Goal: Complete application form

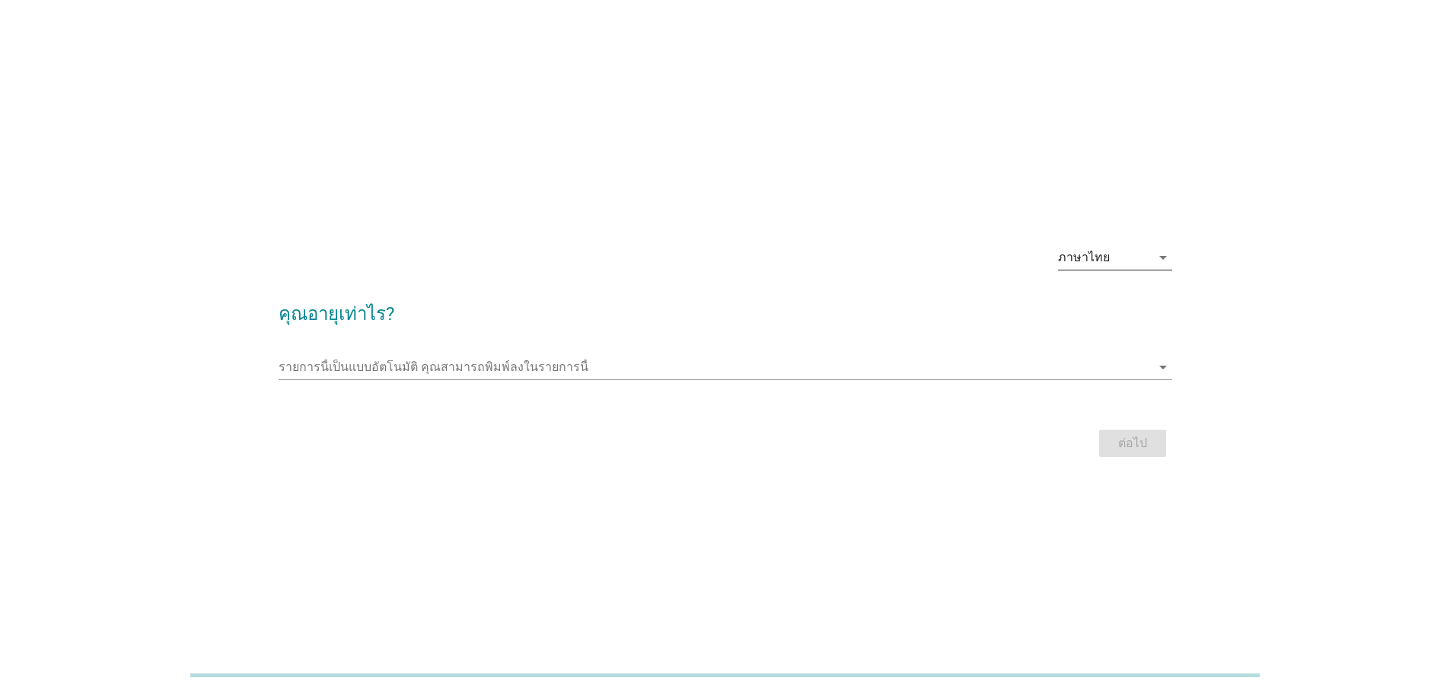
click at [1161, 255] on icon "arrow_drop_down" at bounding box center [1163, 257] width 18 height 18
click at [1161, 255] on link "English" at bounding box center [1115, 269] width 114 height 37
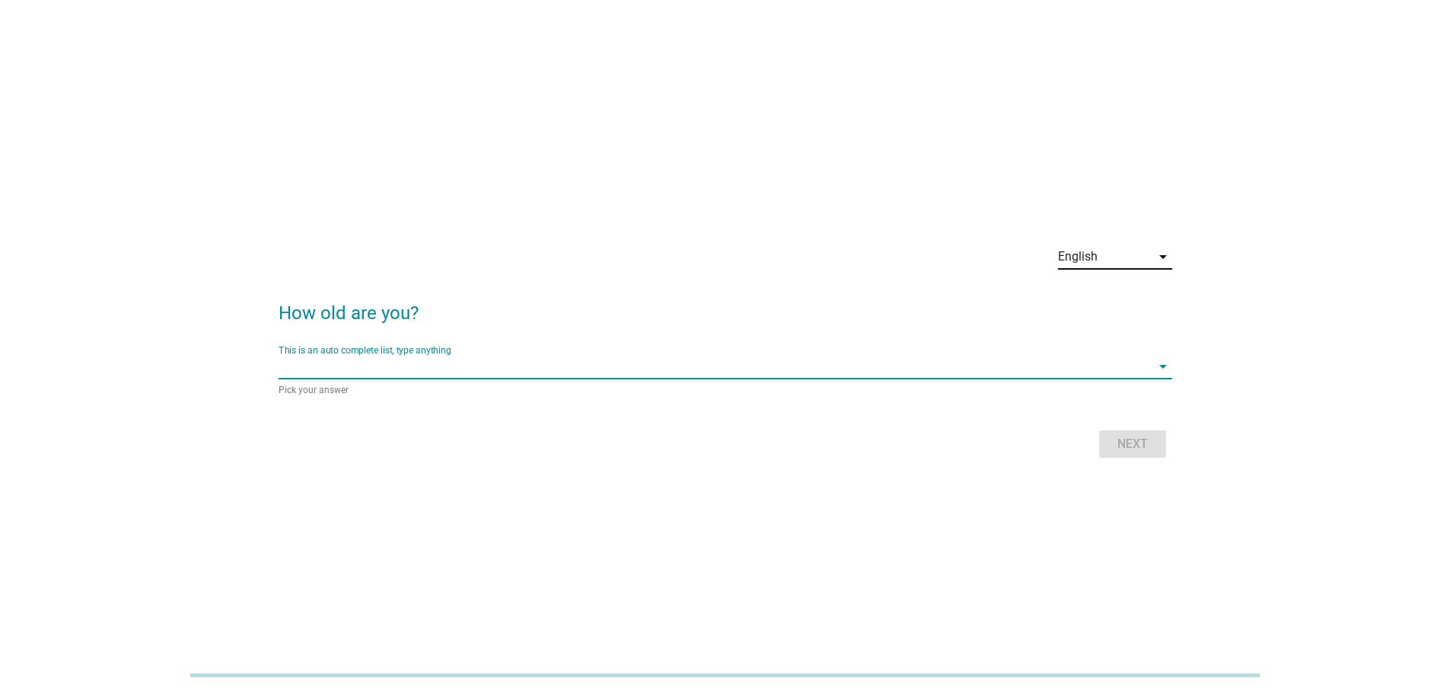
click at [319, 362] on input "This is an auto complete list, type anything" at bounding box center [715, 366] width 873 height 24
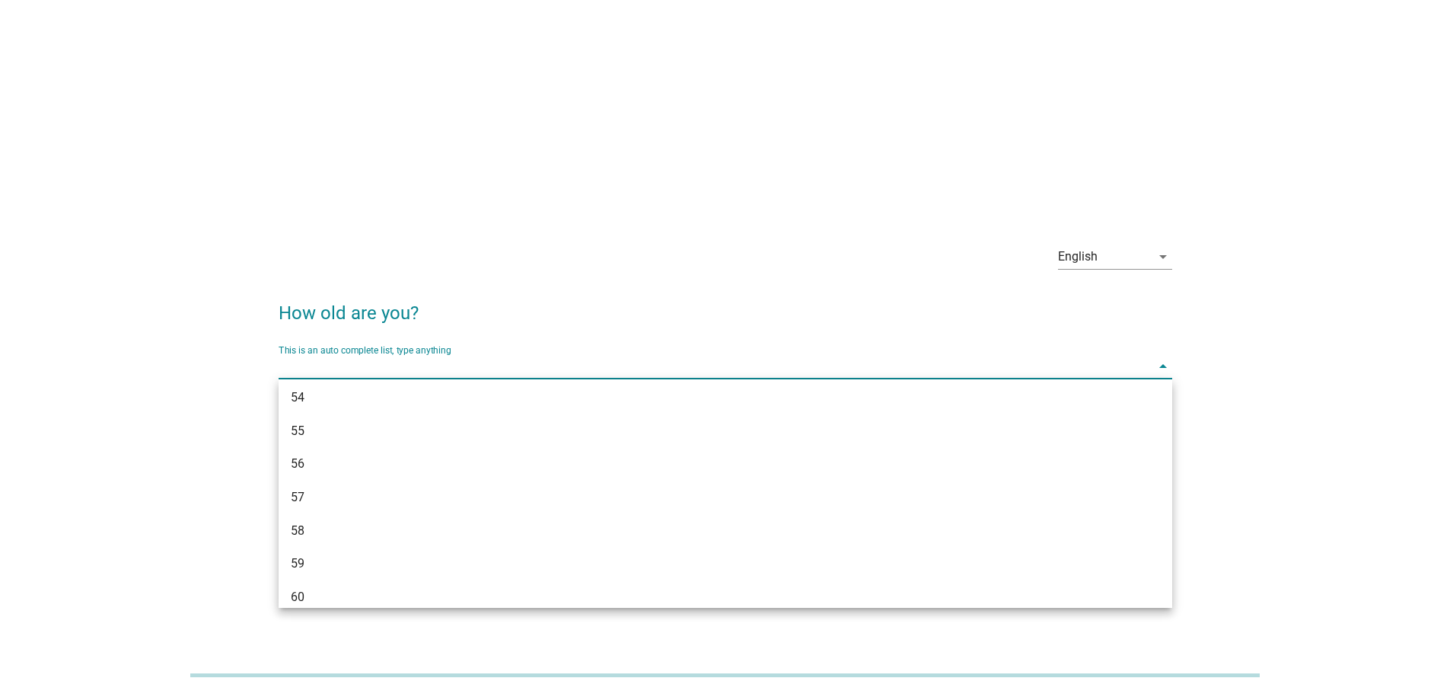
scroll to position [1285, 0]
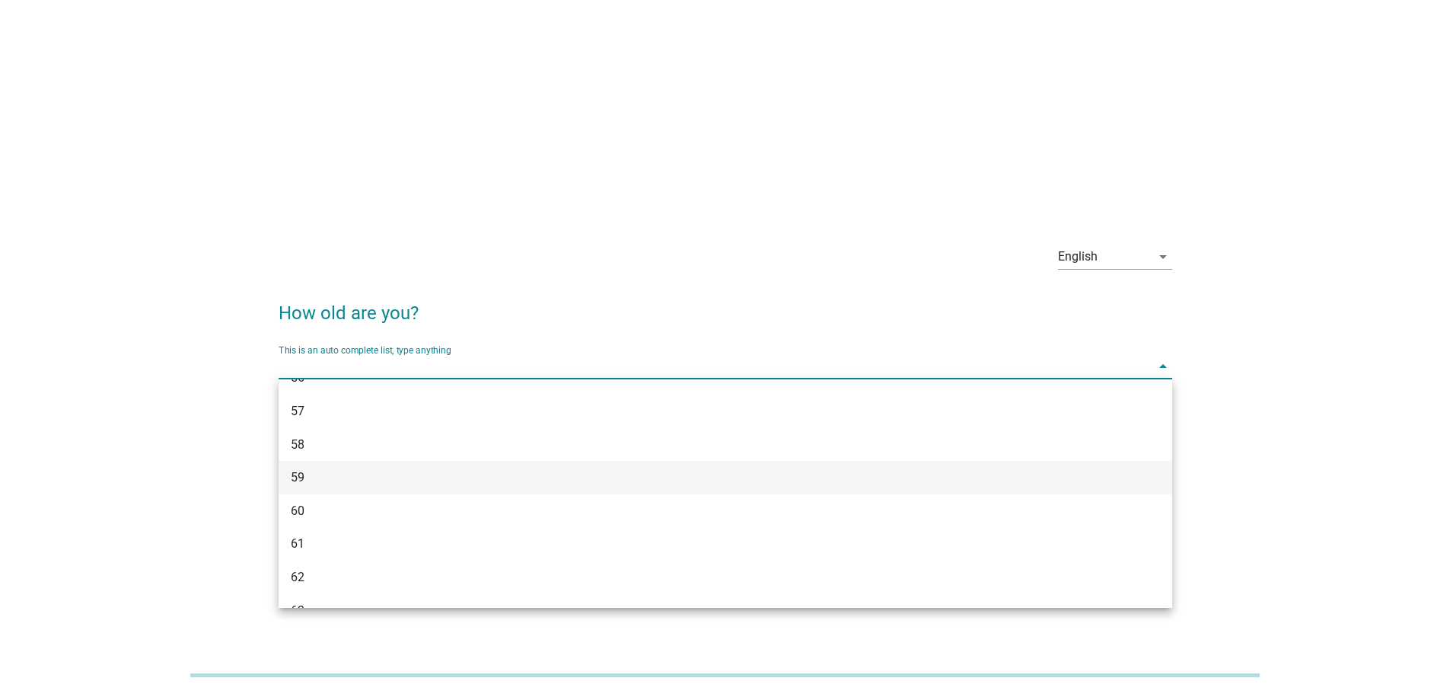
click at [301, 476] on div "59" at bounding box center [689, 477] width 797 height 18
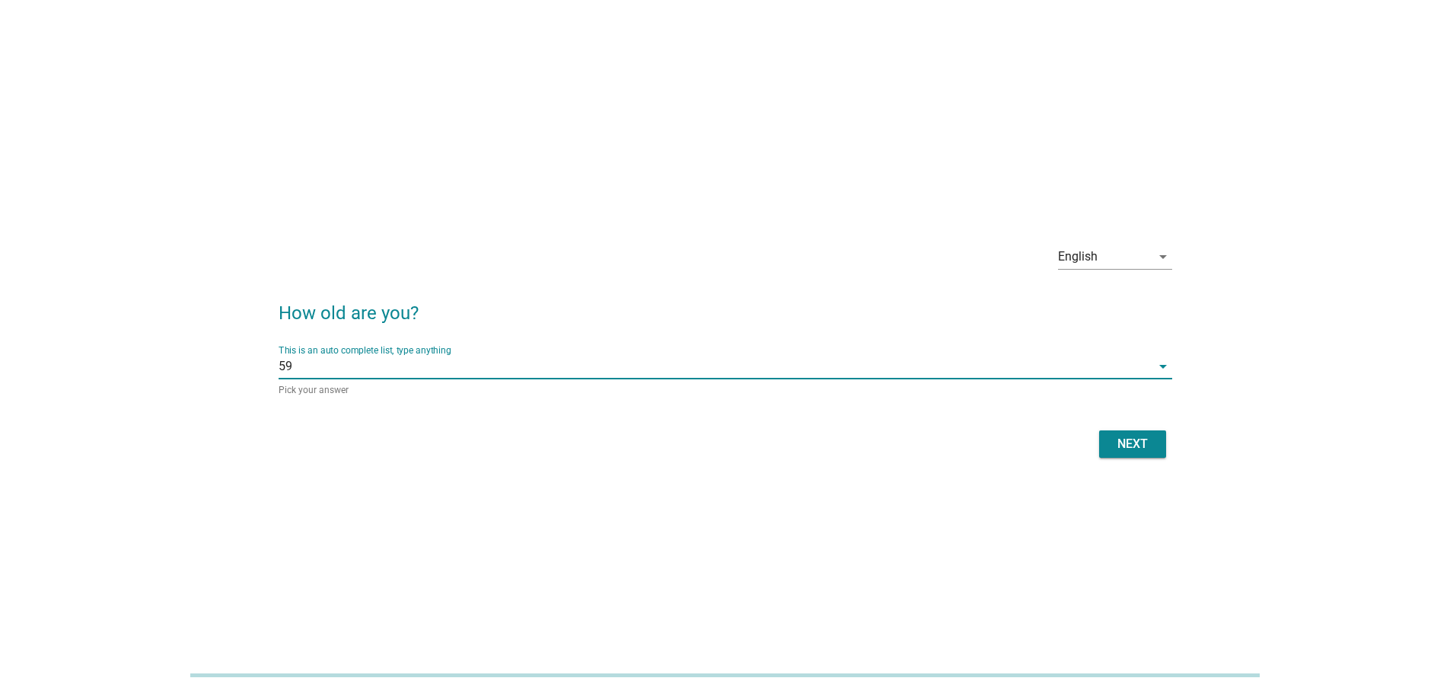
click at [1128, 437] on div "Next" at bounding box center [1133, 444] width 43 height 18
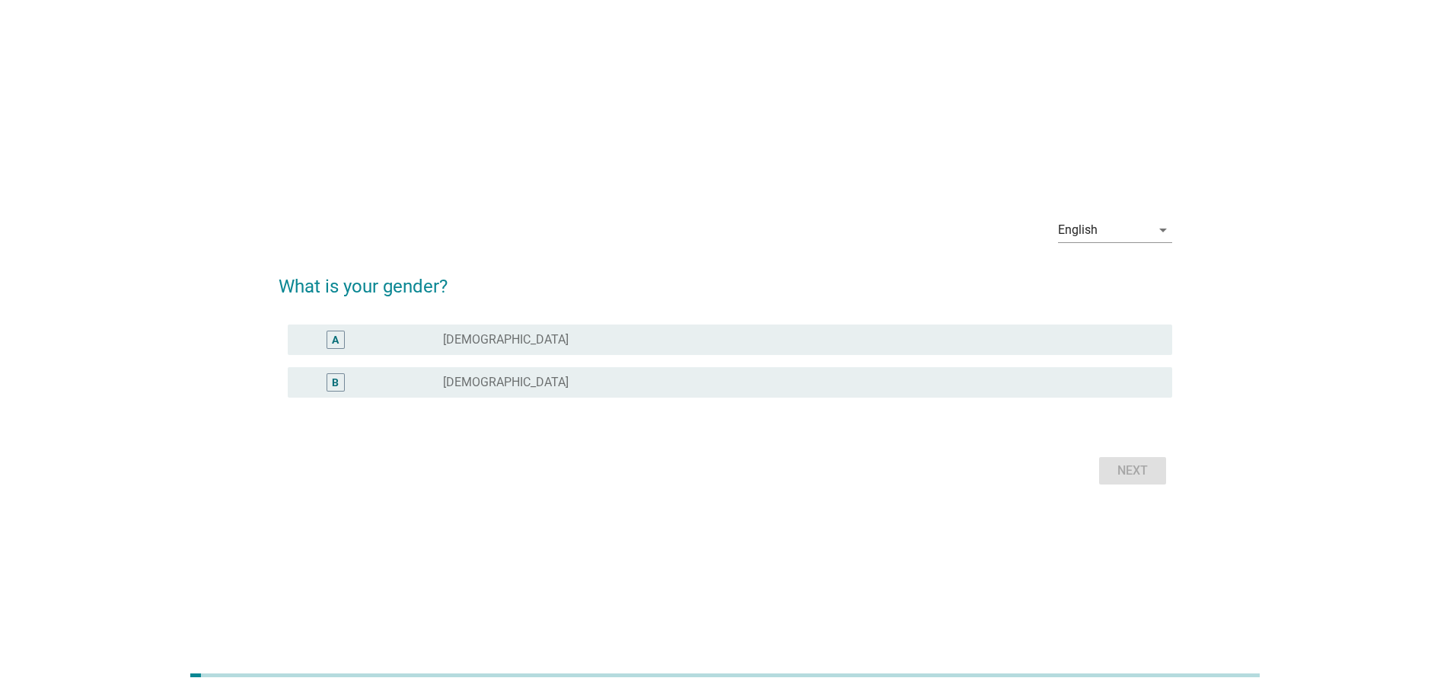
click at [476, 340] on div "radio_button_unchecked [DEMOGRAPHIC_DATA]" at bounding box center [795, 339] width 705 height 15
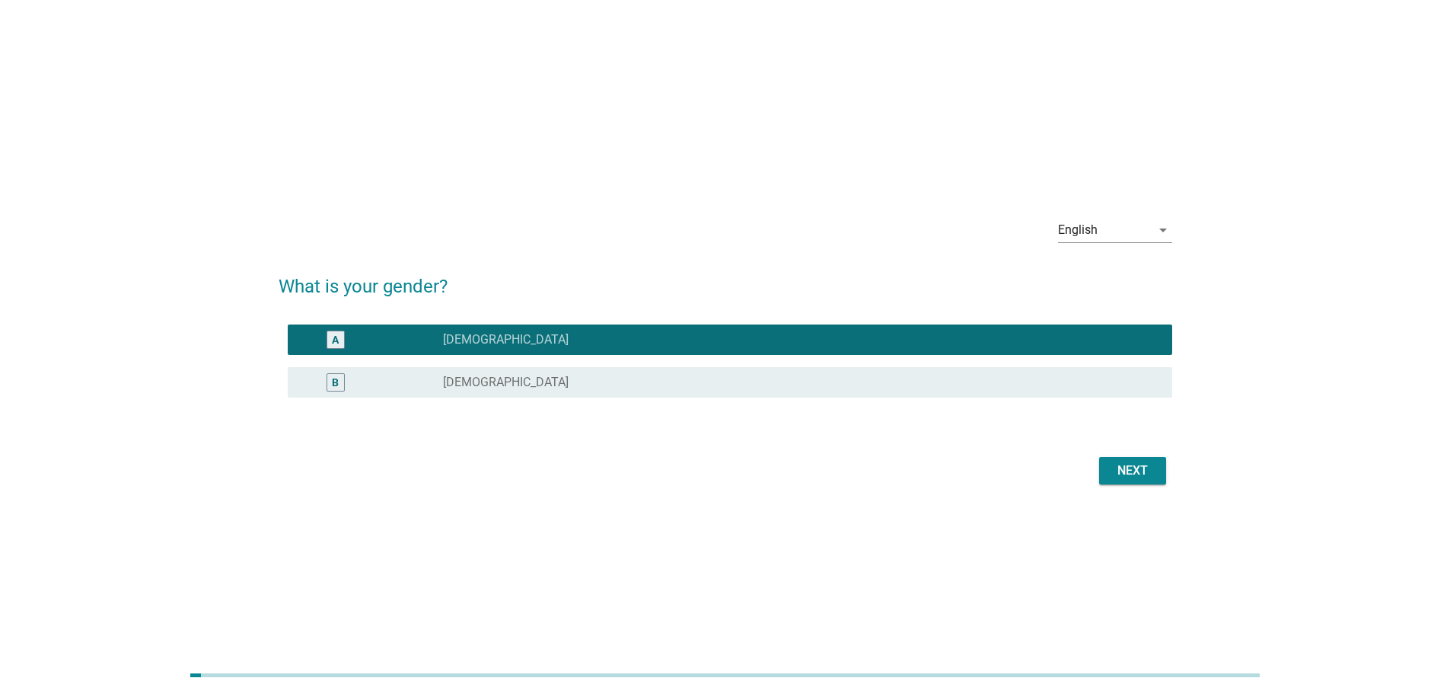
click at [1137, 459] on button "Next" at bounding box center [1132, 470] width 67 height 27
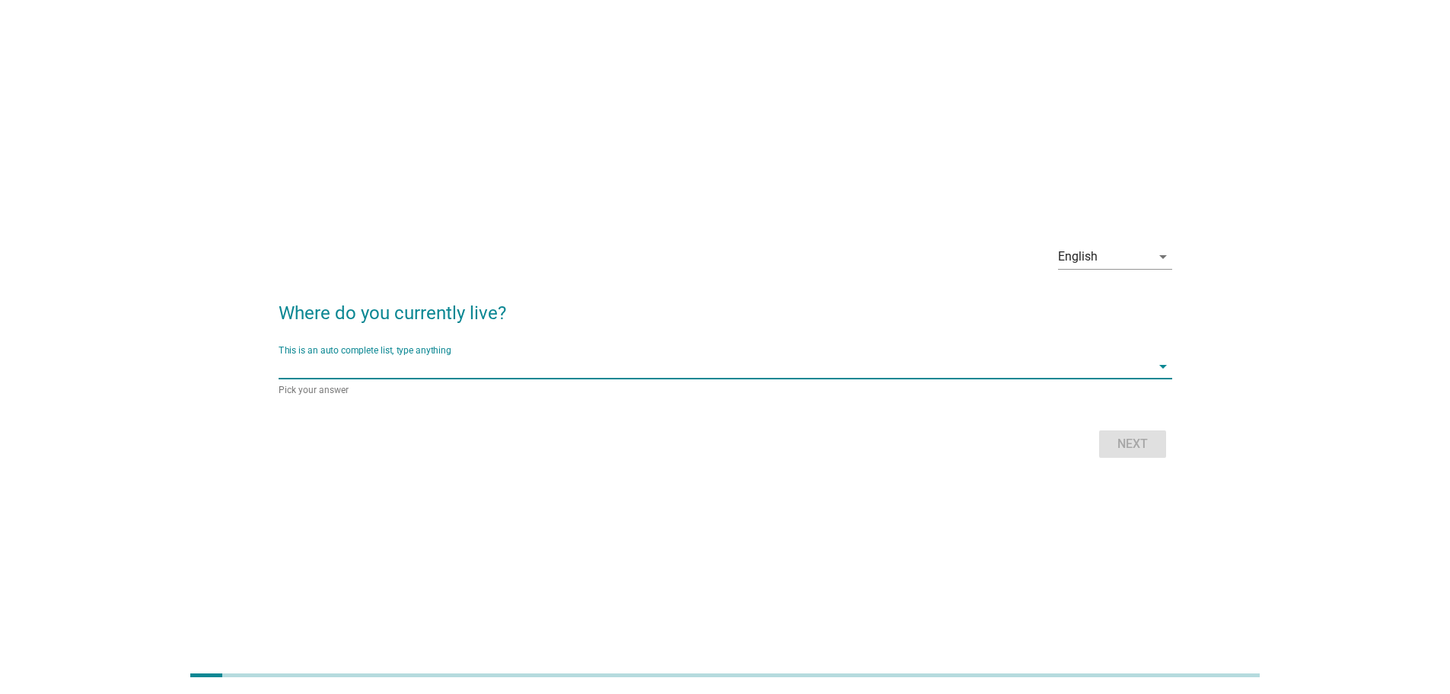
click at [279, 364] on input "This is an auto complete list, type anything" at bounding box center [715, 366] width 873 height 24
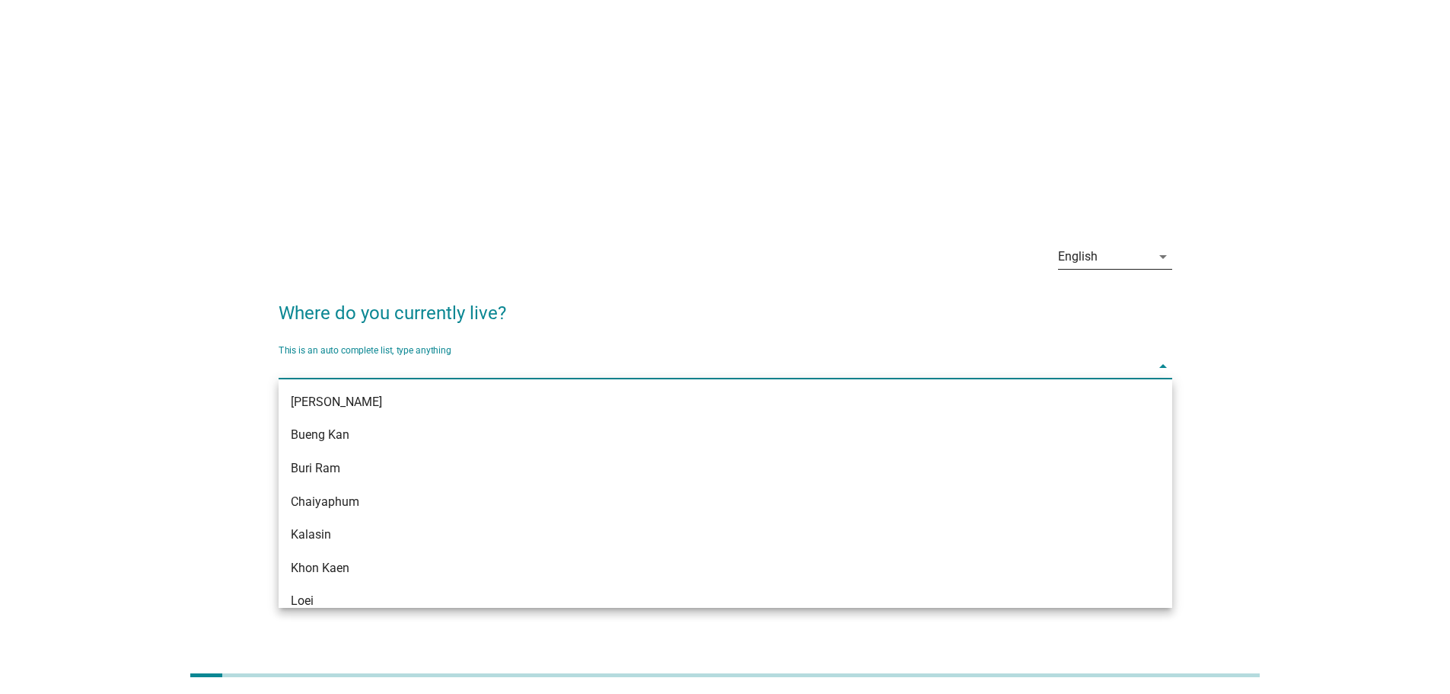
click at [1163, 254] on icon "arrow_drop_down" at bounding box center [1163, 256] width 18 height 18
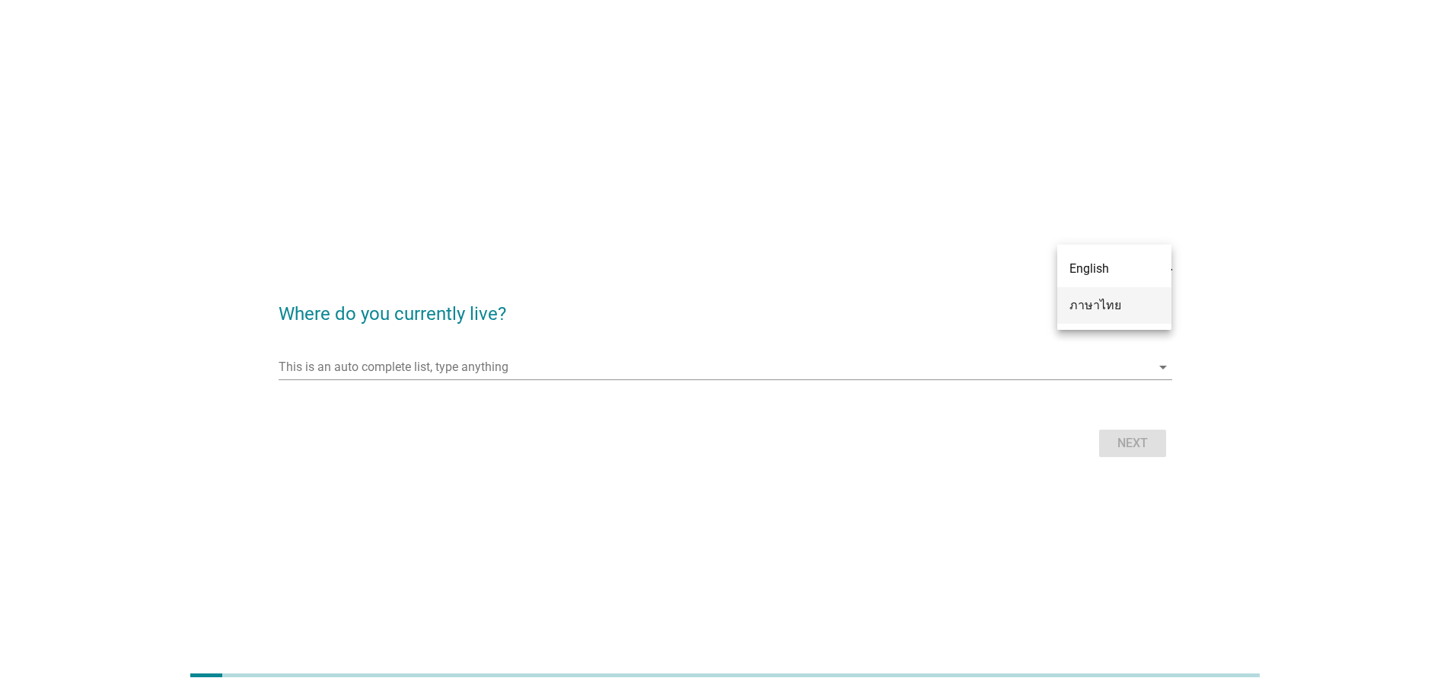
click at [1109, 298] on div "ภาษาไทย" at bounding box center [1115, 305] width 90 height 18
click at [303, 356] on input "รายการนี้เป็นแบบอัตโนมัติ คุณสามารถพิมพ์ลงในรายการนี้" at bounding box center [715, 367] width 873 height 24
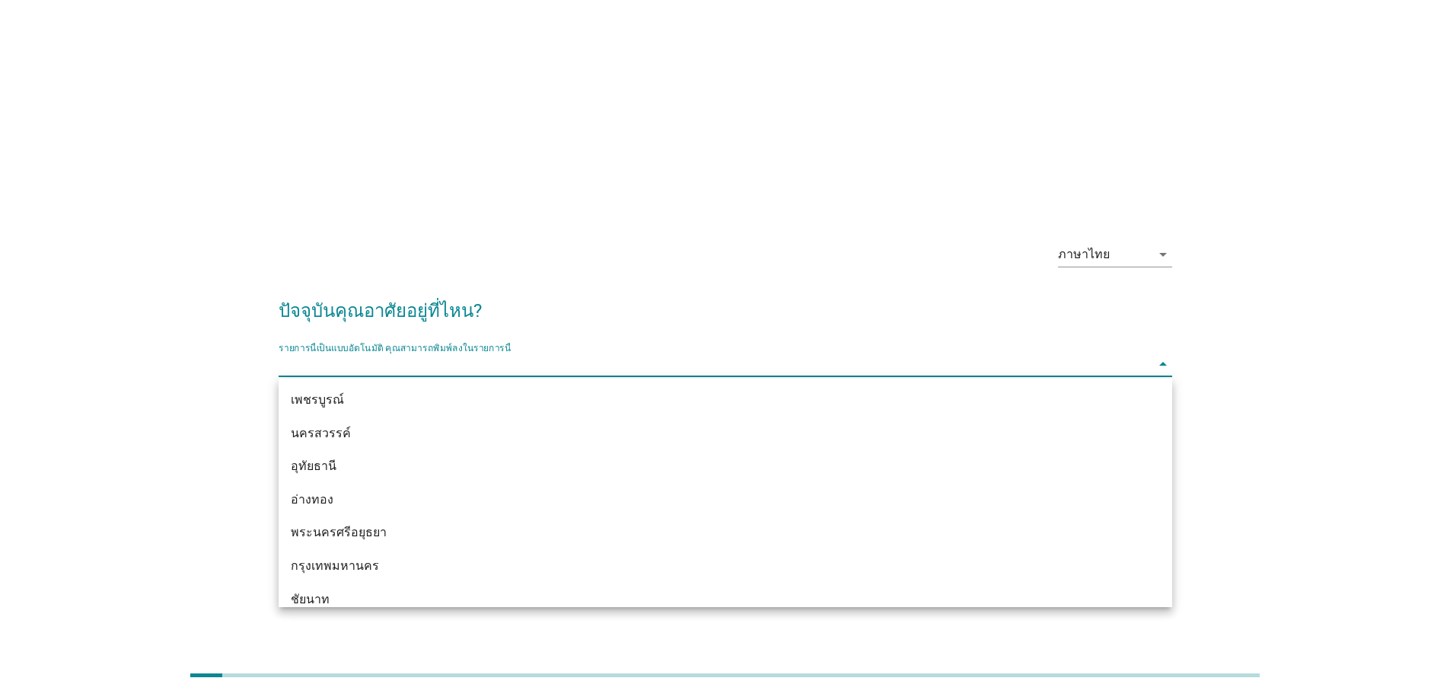
scroll to position [1142, 0]
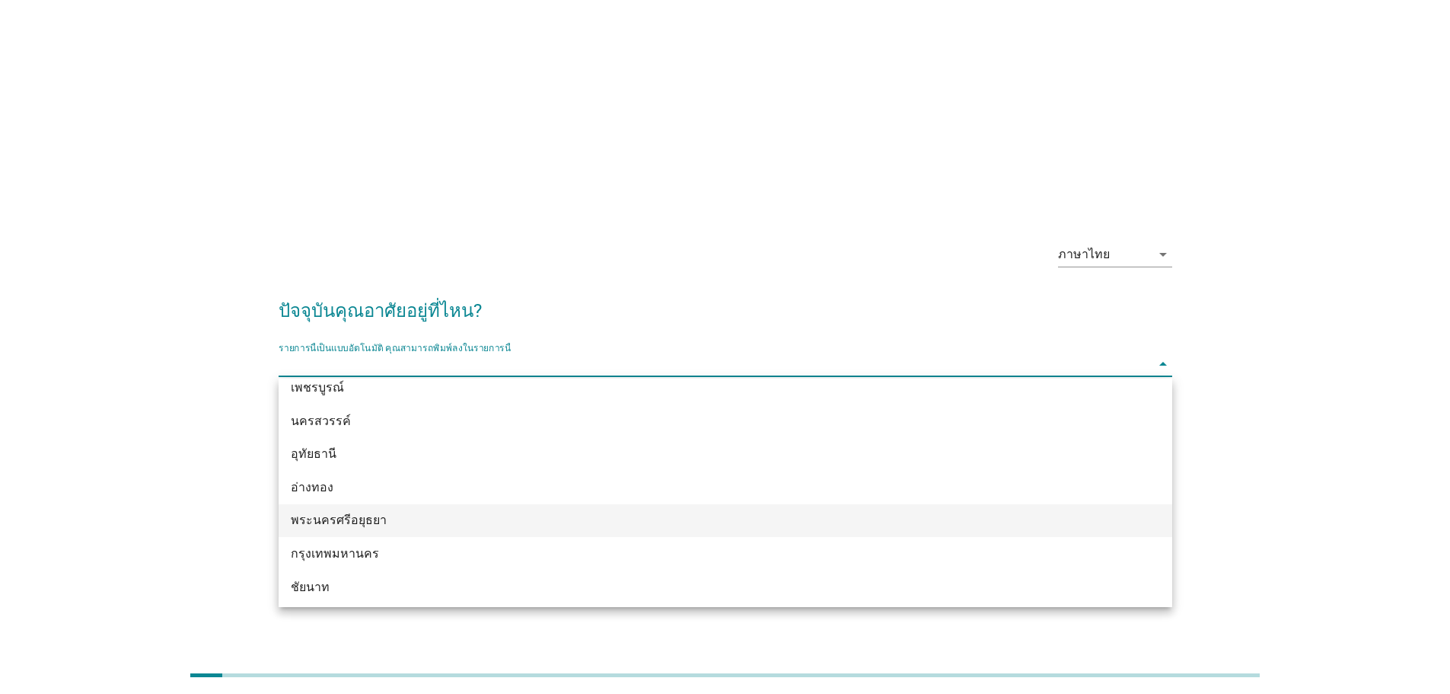
click at [370, 514] on div "พระนครศรีอยุธยา" at bounding box center [689, 520] width 797 height 18
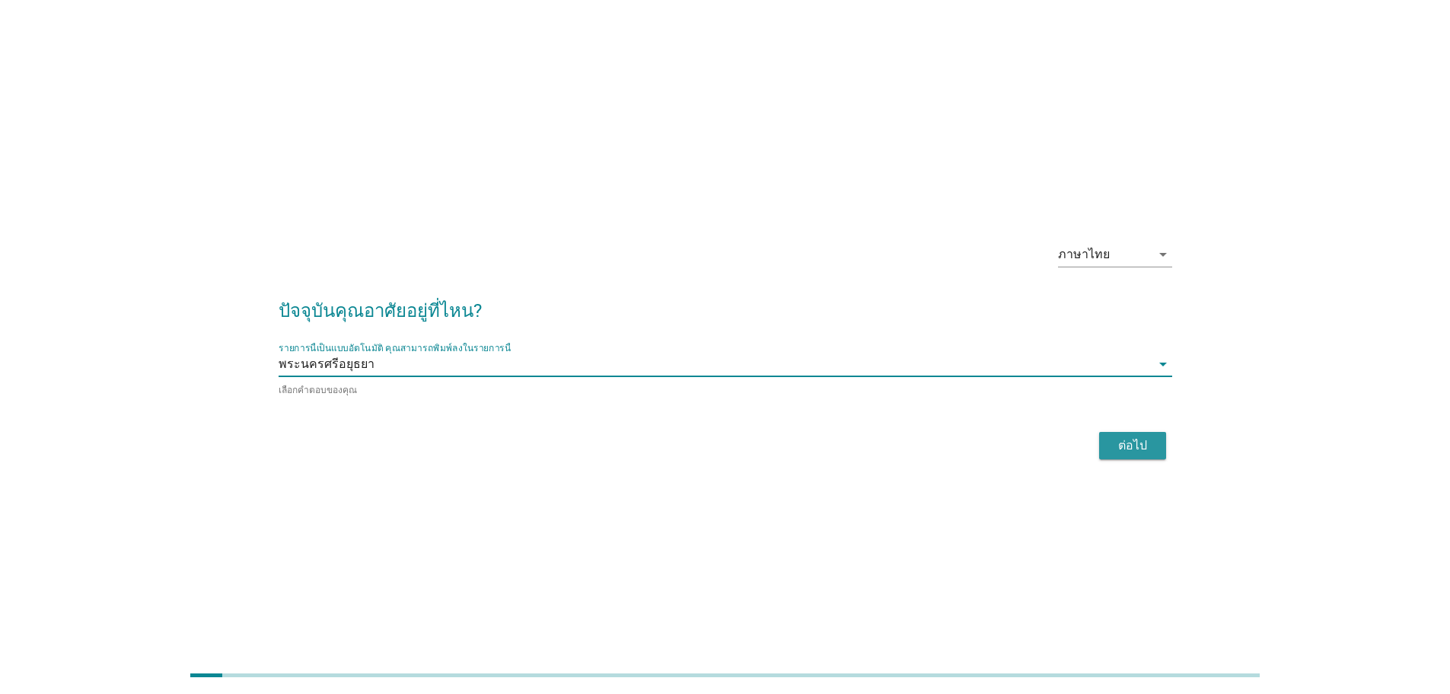
click at [1124, 442] on div "ต่อไป" at bounding box center [1133, 445] width 43 height 18
